Goal: Task Accomplishment & Management: Use online tool/utility

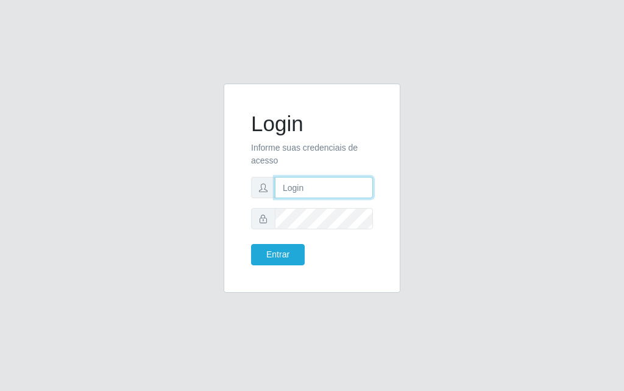
click at [306, 191] on input "text" at bounding box center [324, 187] width 98 height 21
type input "[PERSON_NAME]"
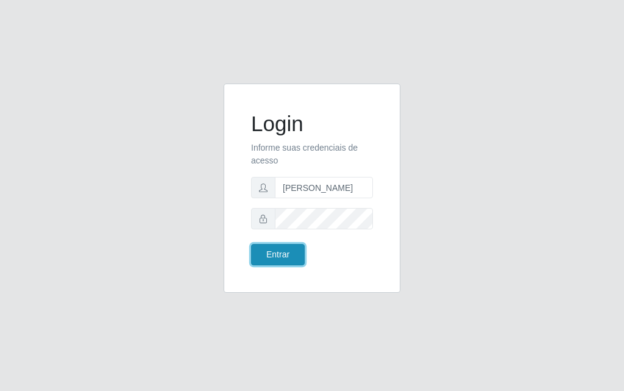
click at [280, 251] on button "Entrar" at bounding box center [278, 254] width 54 height 21
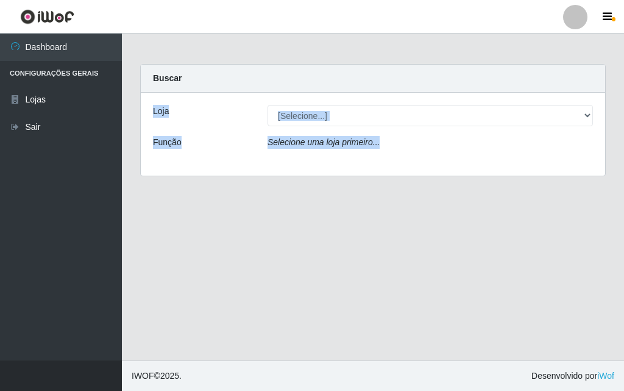
drag, startPoint x: 624, startPoint y: 87, endPoint x: 616, endPoint y: 270, distance: 183.1
click at [624, 290] on main "Carregando... Buscar Loja [Selecione...] Divino Fogão - Campina Grande Função S…" at bounding box center [373, 197] width 502 height 327
click at [404, 155] on div "Loja [Selecione...] Divino Fogão - Campina Grande Função Selecione uma loja pri…" at bounding box center [373, 134] width 465 height 83
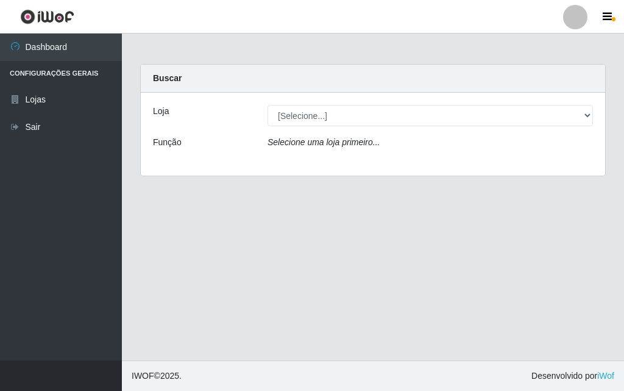
click at [406, 148] on div "Selecione uma loja primeiro..." at bounding box center [431, 145] width 344 height 18
click at [409, 131] on div "Loja [Selecione...] Divino Fogão - Campina Grande Função Selecione uma loja pri…" at bounding box center [373, 134] width 465 height 83
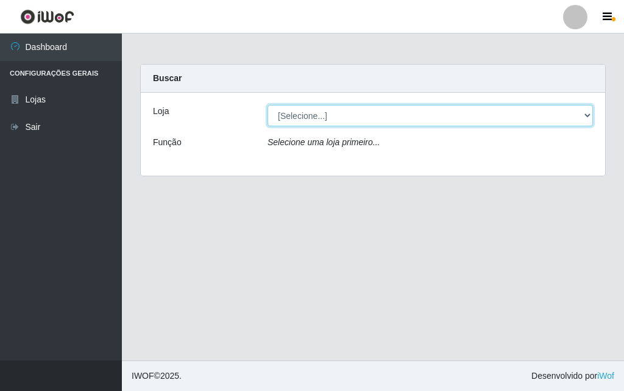
click at [413, 118] on select "[Selecione...] Divino Fogão - [GEOGRAPHIC_DATA]" at bounding box center [431, 115] width 326 height 21
select select "499"
click at [268, 105] on select "[Selecione...] Divino Fogão - [GEOGRAPHIC_DATA]" at bounding box center [431, 115] width 326 height 21
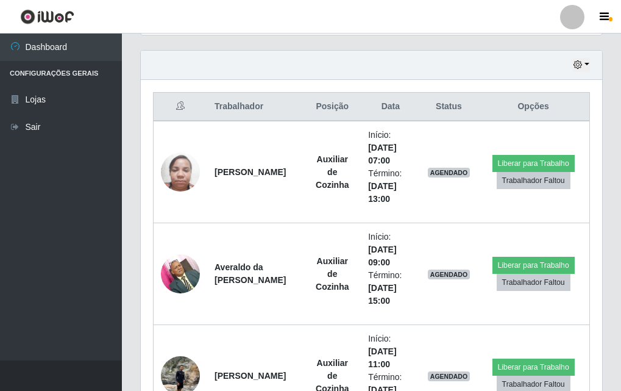
scroll to position [434, 0]
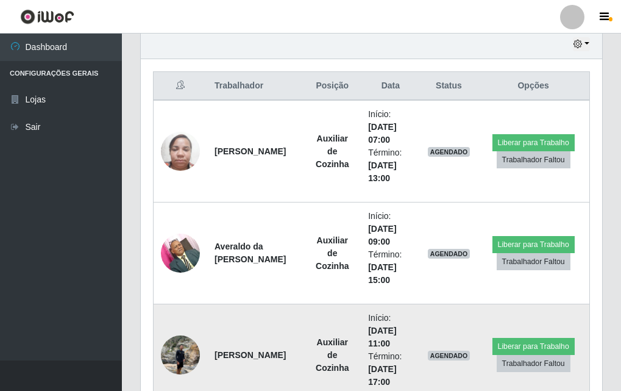
click at [176, 347] on img at bounding box center [180, 355] width 39 height 52
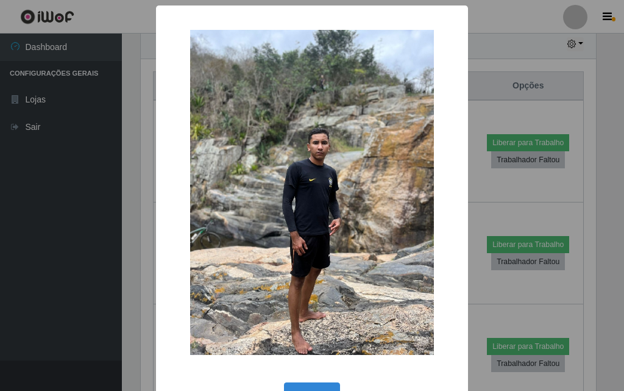
click at [468, 16] on div "× OK Cancel" at bounding box center [312, 195] width 624 height 391
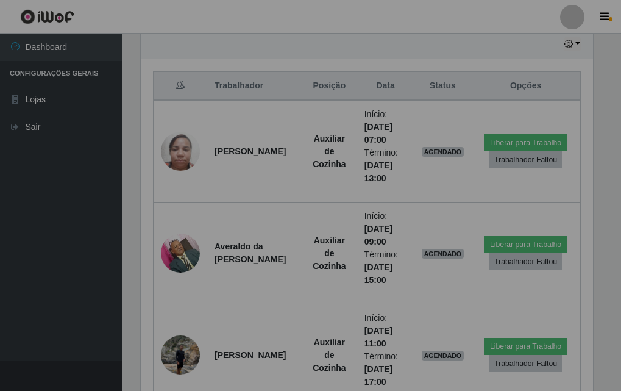
scroll to position [253, 462]
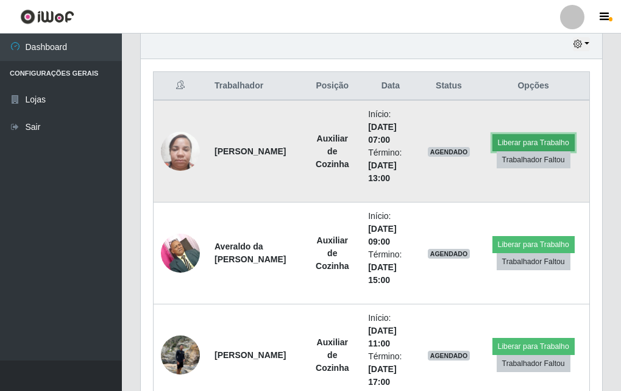
click at [521, 141] on button "Liberar para Trabalho" at bounding box center [534, 142] width 82 height 17
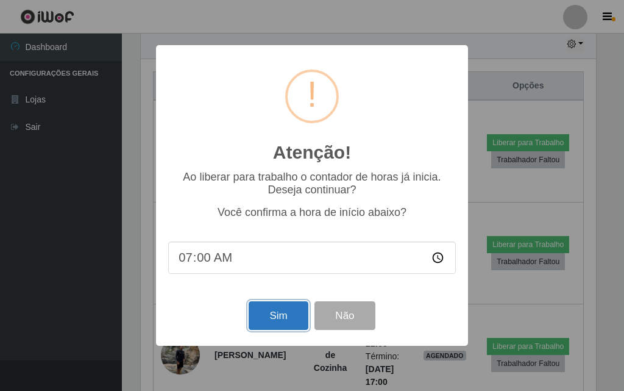
click at [292, 310] on button "Sim" at bounding box center [278, 315] width 59 height 29
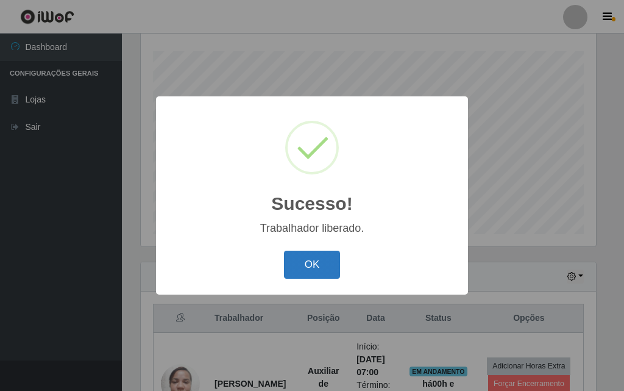
click at [320, 257] on button "OK" at bounding box center [312, 265] width 57 height 29
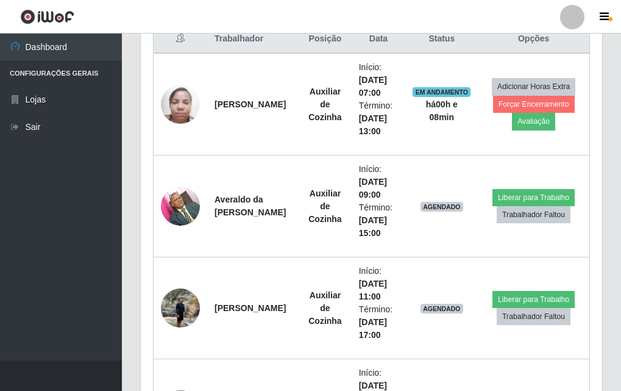
scroll to position [484, 0]
